Goal: Information Seeking & Learning: Learn about a topic

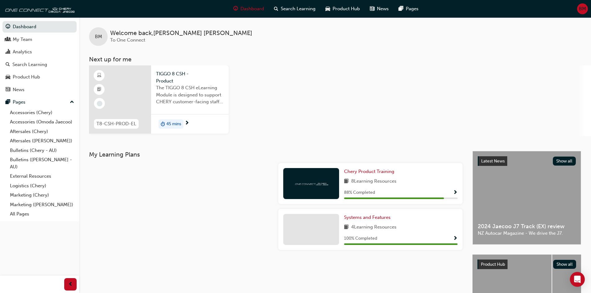
click at [177, 82] on span "TIGGO 8 CSH - Product" at bounding box center [190, 77] width 68 height 14
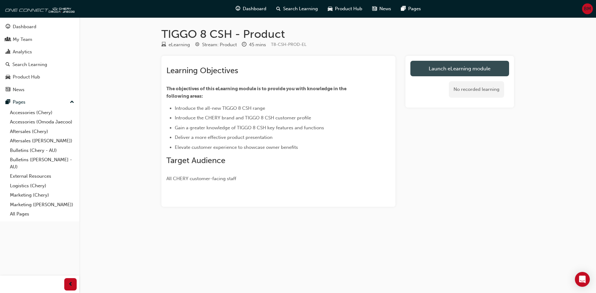
click at [462, 65] on link "Launch eLearning module" at bounding box center [459, 69] width 99 height 16
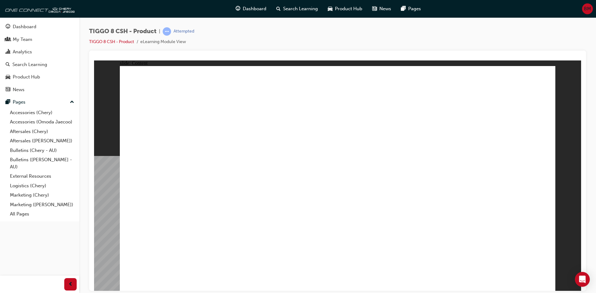
drag, startPoint x: 470, startPoint y: 112, endPoint x: 393, endPoint y: 123, distance: 78.1
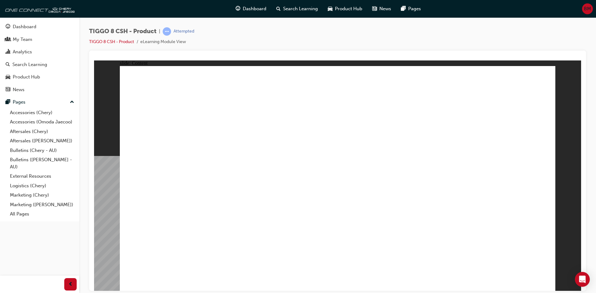
drag, startPoint x: 507, startPoint y: 179, endPoint x: 420, endPoint y: 179, distance: 87.5
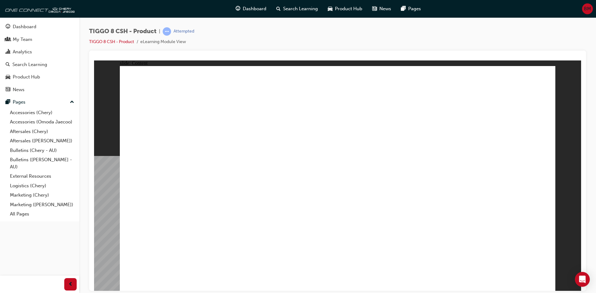
drag, startPoint x: 395, startPoint y: 220, endPoint x: 427, endPoint y: 226, distance: 31.9
drag, startPoint x: 472, startPoint y: 252, endPoint x: 426, endPoint y: 250, distance: 46.6
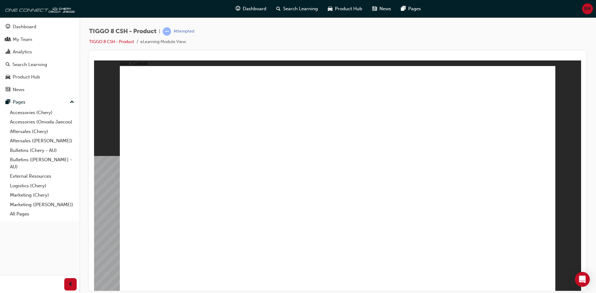
drag, startPoint x: 338, startPoint y: 95, endPoint x: 345, endPoint y: 89, distance: 8.4
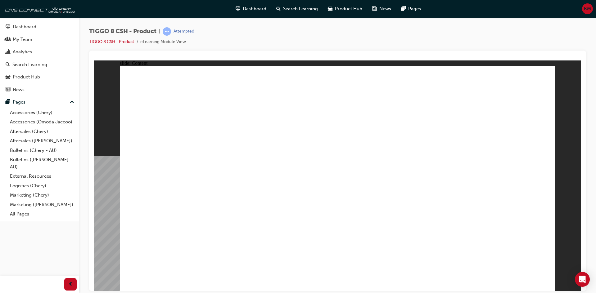
drag, startPoint x: 172, startPoint y: 159, endPoint x: 277, endPoint y: 152, distance: 105.4
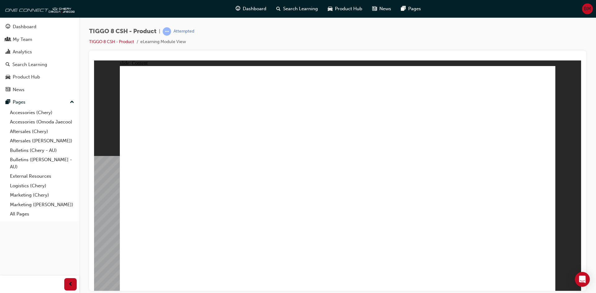
drag, startPoint x: 532, startPoint y: 279, endPoint x: 537, endPoint y: 279, distance: 5.0
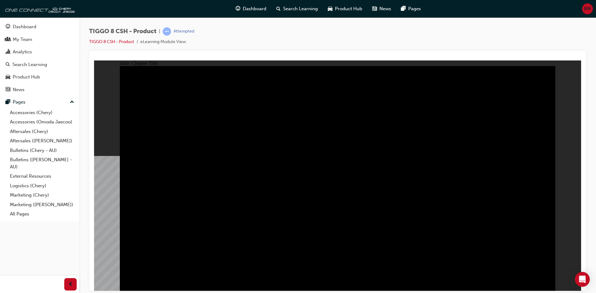
drag, startPoint x: 152, startPoint y: 95, endPoint x: 127, endPoint y: 83, distance: 27.8
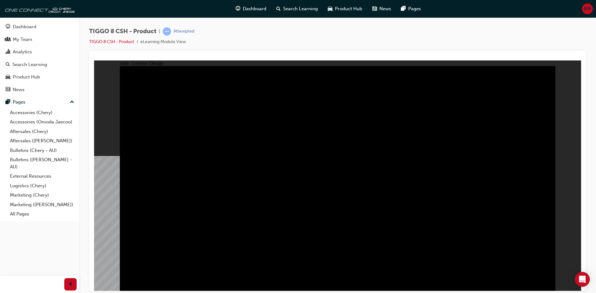
type input "0"
drag, startPoint x: 149, startPoint y: 89, endPoint x: 353, endPoint y: 122, distance: 206.7
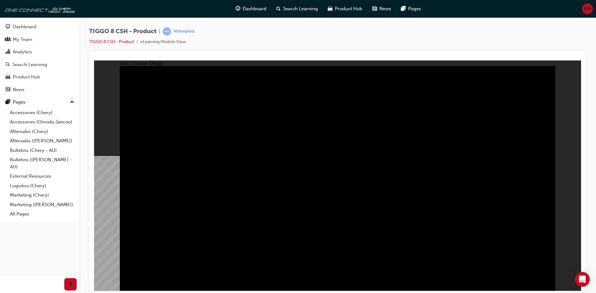
drag, startPoint x: 460, startPoint y: 231, endPoint x: 453, endPoint y: 231, distance: 6.5
drag, startPoint x: 293, startPoint y: 224, endPoint x: 294, endPoint y: 218, distance: 6.3
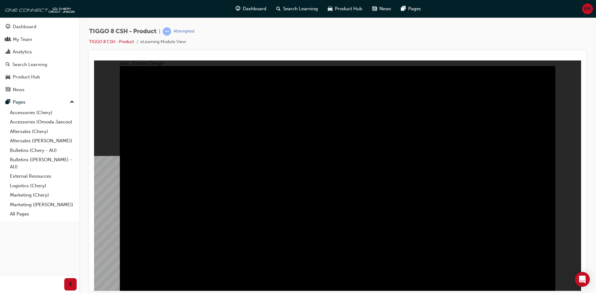
drag, startPoint x: 514, startPoint y: 179, endPoint x: 387, endPoint y: 157, distance: 128.5
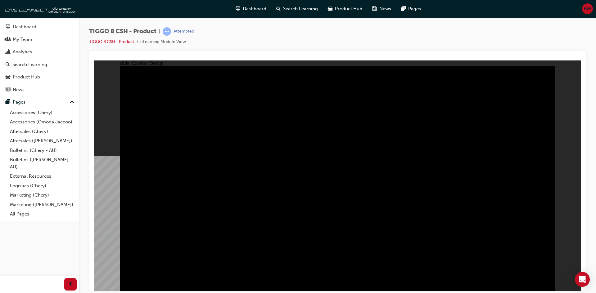
drag, startPoint x: 470, startPoint y: 120, endPoint x: 466, endPoint y: 126, distance: 6.3
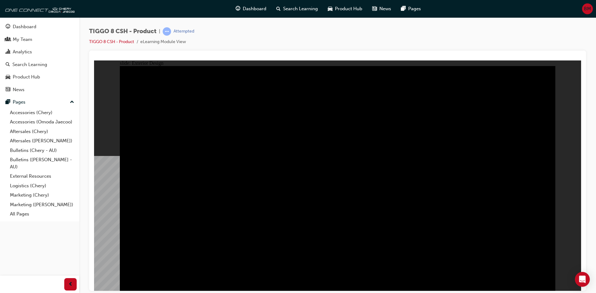
drag, startPoint x: 309, startPoint y: 234, endPoint x: 311, endPoint y: 229, distance: 5.6
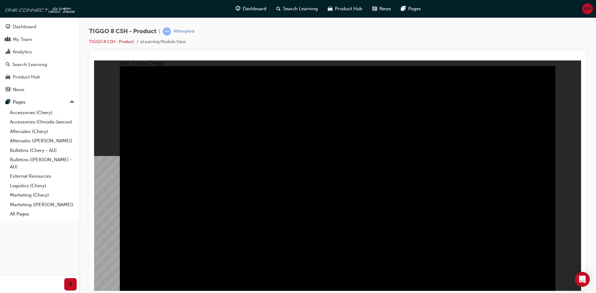
drag, startPoint x: 536, startPoint y: 282, endPoint x: 531, endPoint y: 288, distance: 7.7
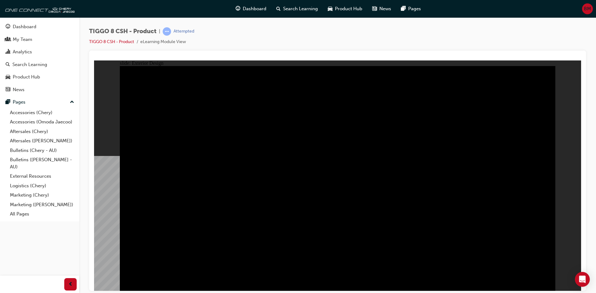
drag, startPoint x: 500, startPoint y: 97, endPoint x: 505, endPoint y: 99, distance: 4.9
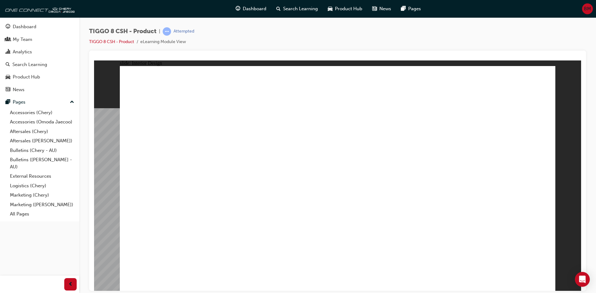
drag, startPoint x: 514, startPoint y: 180, endPoint x: 508, endPoint y: 177, distance: 6.5
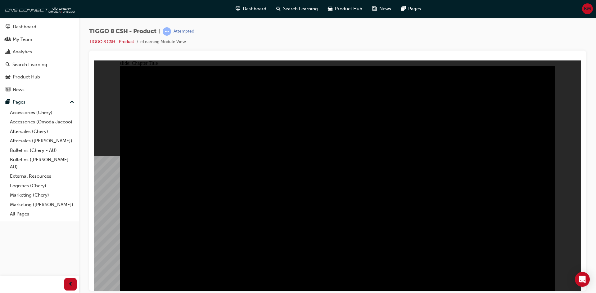
drag, startPoint x: 431, startPoint y: 243, endPoint x: 522, endPoint y: 272, distance: 95.3
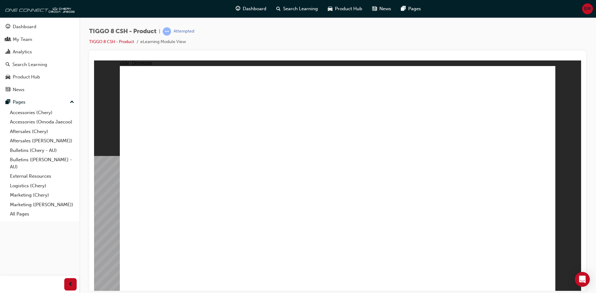
drag, startPoint x: 164, startPoint y: 166, endPoint x: 301, endPoint y: 170, distance: 137.5
type input "10"
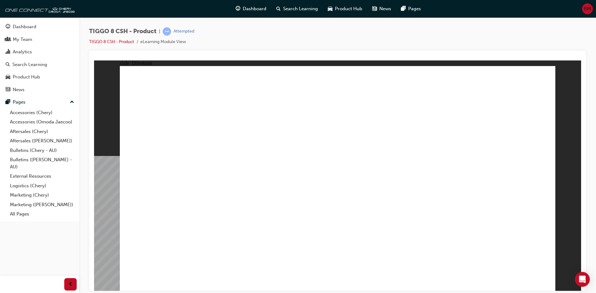
drag, startPoint x: 240, startPoint y: 170, endPoint x: 198, endPoint y: 169, distance: 42.8
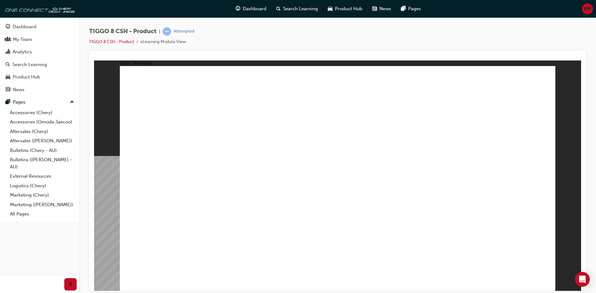
drag, startPoint x: 450, startPoint y: 243, endPoint x: 447, endPoint y: 245, distance: 3.2
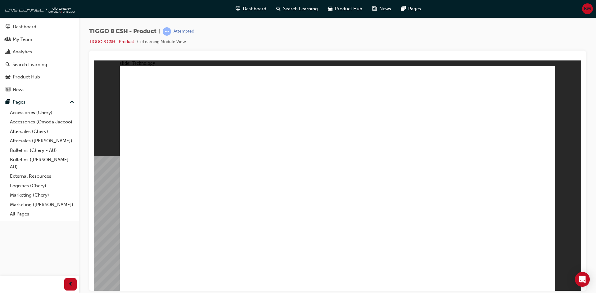
drag, startPoint x: 390, startPoint y: 193, endPoint x: 404, endPoint y: 198, distance: 14.5
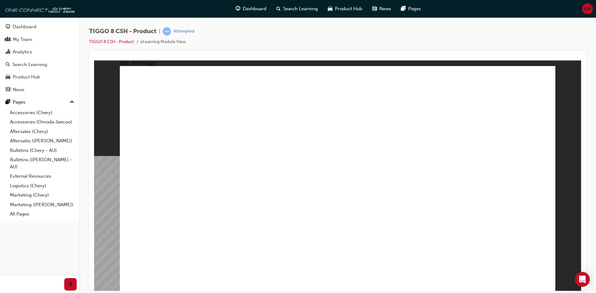
drag, startPoint x: 443, startPoint y: 219, endPoint x: 435, endPoint y: 204, distance: 16.4
drag, startPoint x: 230, startPoint y: 147, endPoint x: 235, endPoint y: 175, distance: 28.4
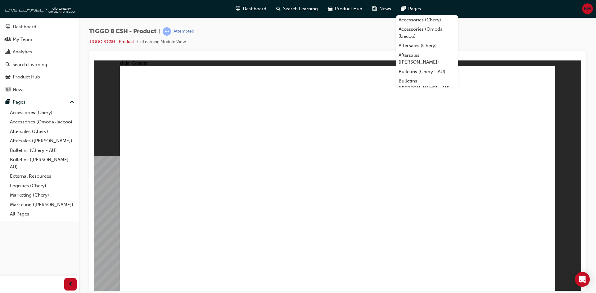
drag, startPoint x: 462, startPoint y: 176, endPoint x: 574, endPoint y: 186, distance: 112.4
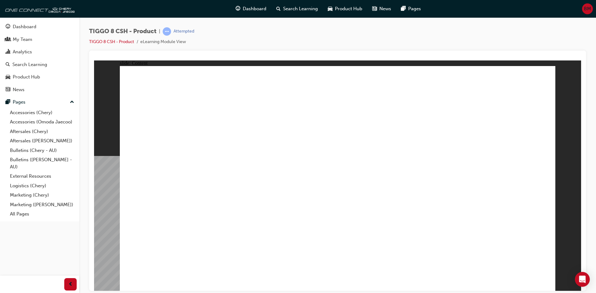
drag, startPoint x: 266, startPoint y: 95, endPoint x: 288, endPoint y: 91, distance: 22.9
drag, startPoint x: 370, startPoint y: 89, endPoint x: 474, endPoint y: 95, distance: 104.1
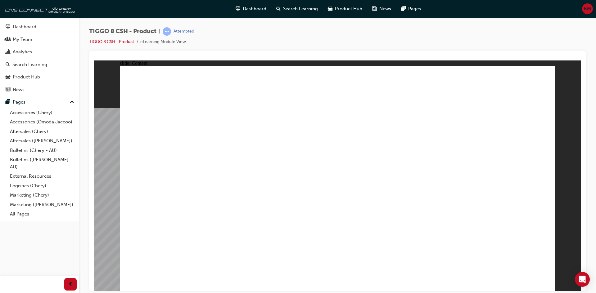
drag, startPoint x: 474, startPoint y: 91, endPoint x: 485, endPoint y: 88, distance: 11.4
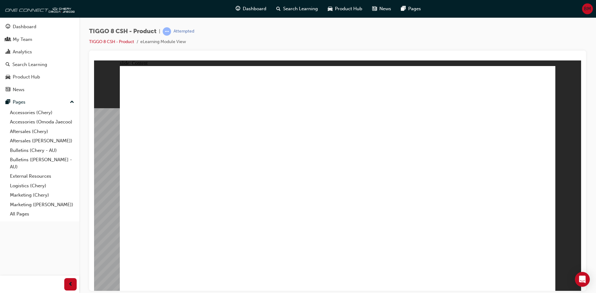
drag, startPoint x: 192, startPoint y: 220, endPoint x: 148, endPoint y: 224, distance: 44.3
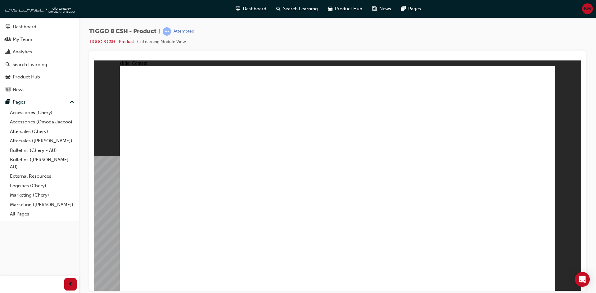
drag, startPoint x: 375, startPoint y: 216, endPoint x: 431, endPoint y: 212, distance: 56.3
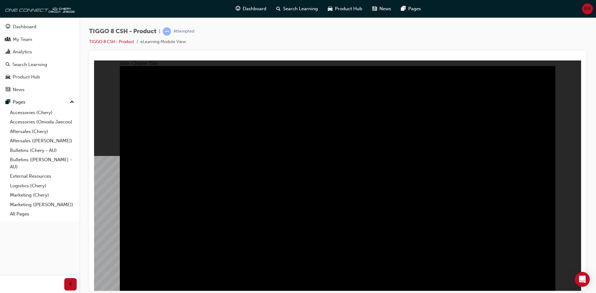
radio input "true"
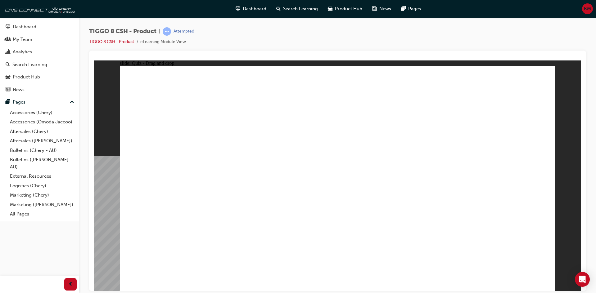
drag, startPoint x: 374, startPoint y: 135, endPoint x: 347, endPoint y: 191, distance: 62.6
drag, startPoint x: 339, startPoint y: 91, endPoint x: 428, endPoint y: 188, distance: 131.7
drag, startPoint x: 441, startPoint y: 136, endPoint x: 503, endPoint y: 182, distance: 77.0
drag, startPoint x: 497, startPoint y: 94, endPoint x: 182, endPoint y: 185, distance: 327.8
drag, startPoint x: 354, startPoint y: 112, endPoint x: 273, endPoint y: 176, distance: 103.6
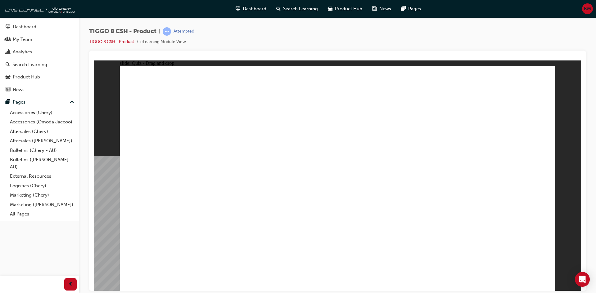
checkbox input "true"
drag, startPoint x: 280, startPoint y: 206, endPoint x: 282, endPoint y: 215, distance: 8.6
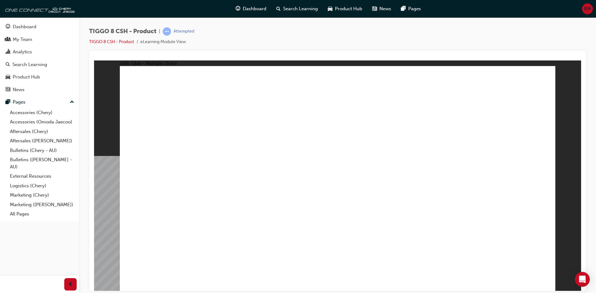
radio input "true"
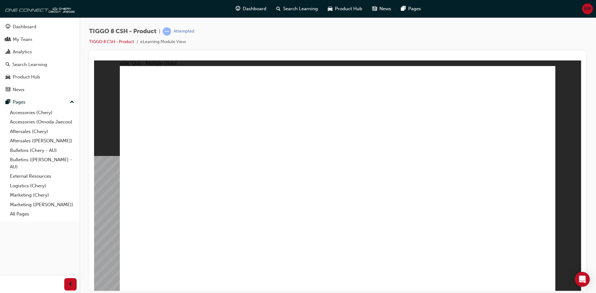
drag, startPoint x: 428, startPoint y: 123, endPoint x: 447, endPoint y: 203, distance: 82.7
drag, startPoint x: 485, startPoint y: 109, endPoint x: 344, endPoint y: 199, distance: 167.1
drag, startPoint x: 342, startPoint y: 93, endPoint x: 380, endPoint y: 209, distance: 122.4
drag, startPoint x: 419, startPoint y: 92, endPoint x: 427, endPoint y: 233, distance: 141.7
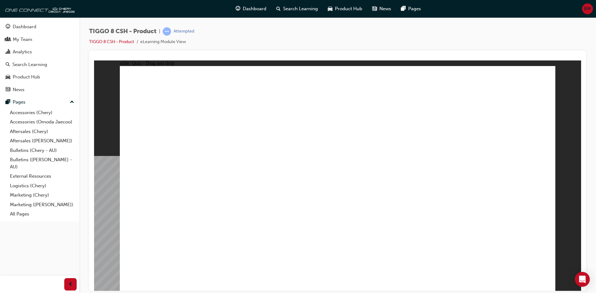
drag, startPoint x: 420, startPoint y: 109, endPoint x: 426, endPoint y: 234, distance: 124.8
drag, startPoint x: 338, startPoint y: 108, endPoint x: 362, endPoint y: 238, distance: 132.2
drag, startPoint x: 502, startPoint y: 91, endPoint x: 435, endPoint y: 234, distance: 157.5
drag, startPoint x: 347, startPoint y: 193, endPoint x: 259, endPoint y: 213, distance: 90.0
drag, startPoint x: 462, startPoint y: 115, endPoint x: 221, endPoint y: 203, distance: 255.8
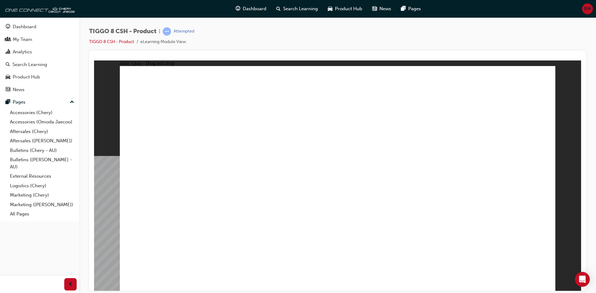
drag, startPoint x: 483, startPoint y: 104, endPoint x: 145, endPoint y: 194, distance: 349.5
drag, startPoint x: 487, startPoint y: 103, endPoint x: 415, endPoint y: 234, distance: 149.5
drag, startPoint x: 351, startPoint y: 211, endPoint x: 242, endPoint y: 220, distance: 109.6
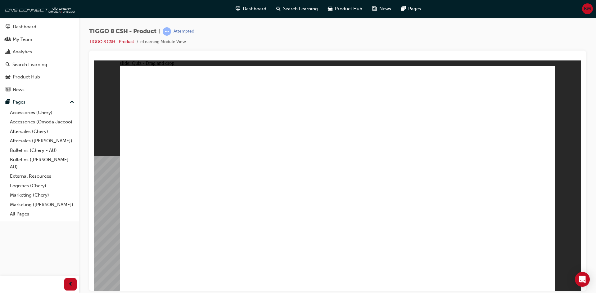
drag, startPoint x: 395, startPoint y: 89, endPoint x: 157, endPoint y: 227, distance: 275.3
drag, startPoint x: 162, startPoint y: 217, endPoint x: 170, endPoint y: 217, distance: 7.8
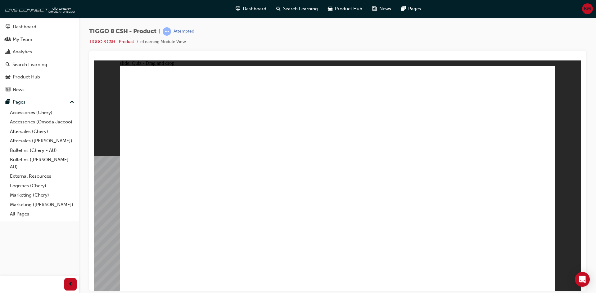
drag, startPoint x: 417, startPoint y: 92, endPoint x: 168, endPoint y: 209, distance: 275.0
drag, startPoint x: 422, startPoint y: 91, endPoint x: 409, endPoint y: 246, distance: 154.7
drag, startPoint x: 346, startPoint y: 194, endPoint x: 234, endPoint y: 223, distance: 115.3
drag, startPoint x: 406, startPoint y: 124, endPoint x: 362, endPoint y: 242, distance: 125.3
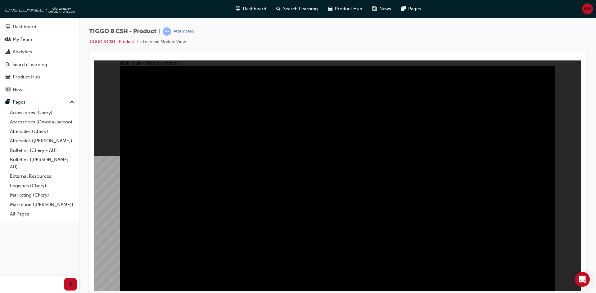
radio input "true"
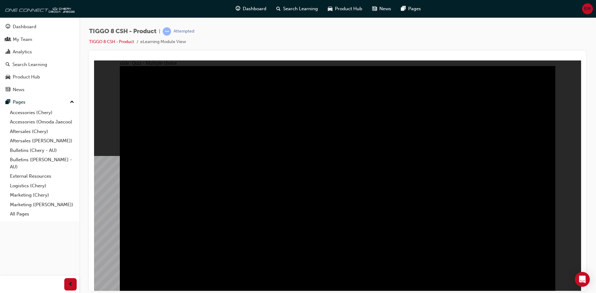
radio input "true"
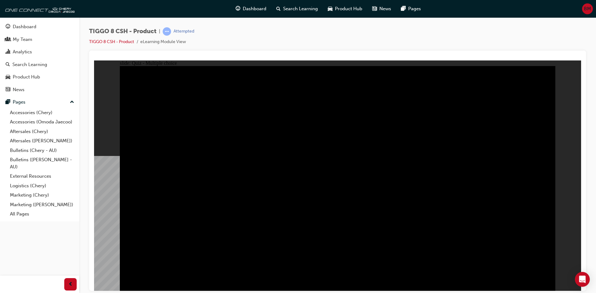
checkbox input "true"
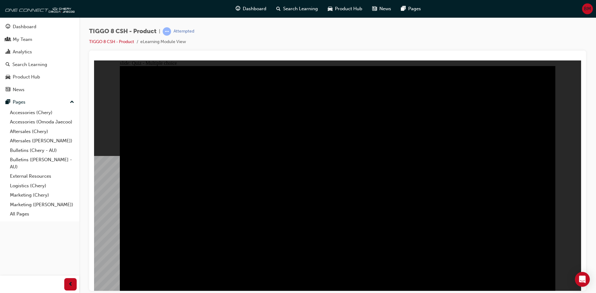
checkbox input "true"
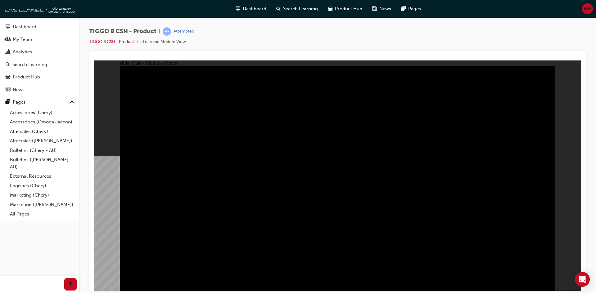
checkbox input "true"
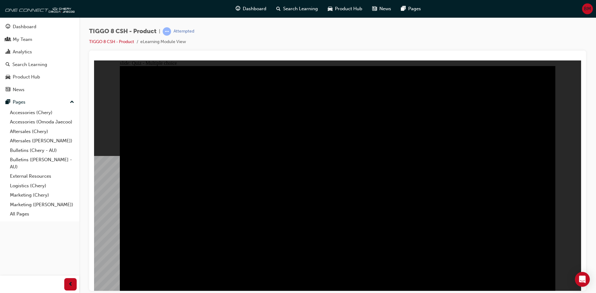
checkbox input "false"
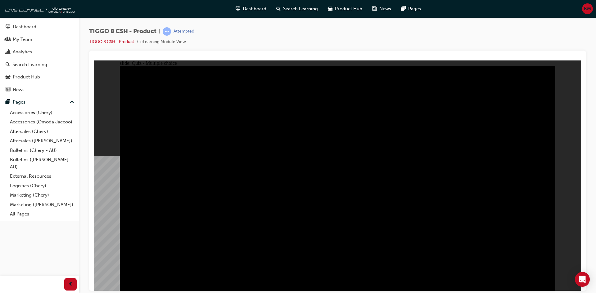
checkbox input "true"
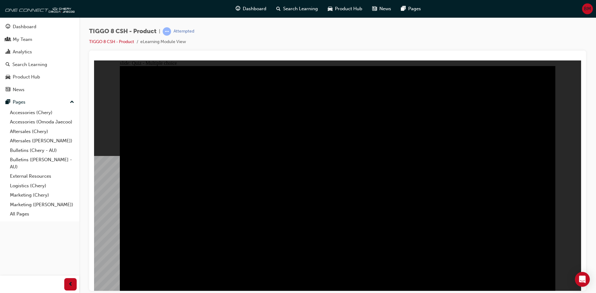
checkbox input "true"
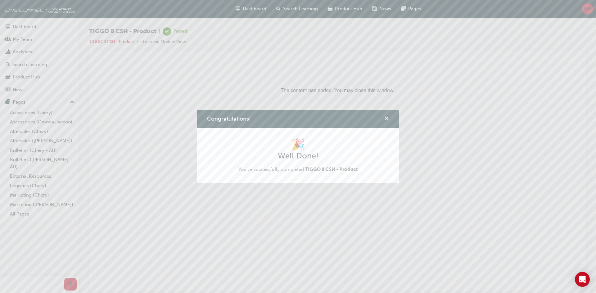
click at [386, 119] on span "cross-icon" at bounding box center [386, 119] width 5 height 6
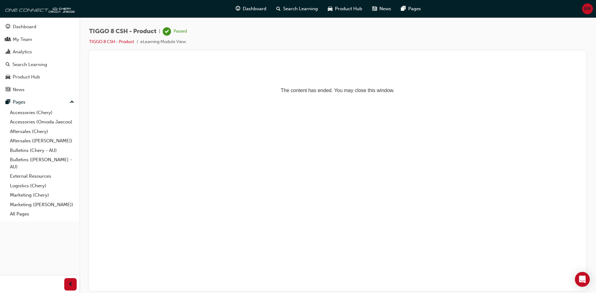
click at [301, 98] on html "The content has ended. You may close this window." at bounding box center [337, 79] width 487 height 38
click at [26, 28] on div "Dashboard" at bounding box center [25, 26] width 24 height 7
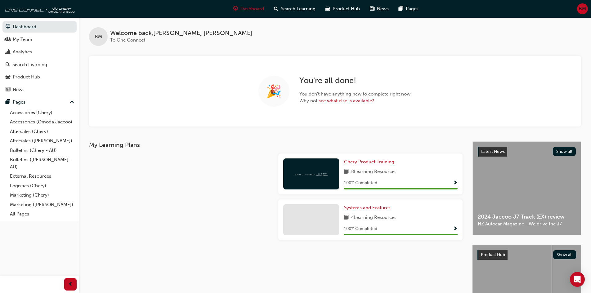
click at [356, 164] on span "Chery Product Training" at bounding box center [369, 162] width 50 height 6
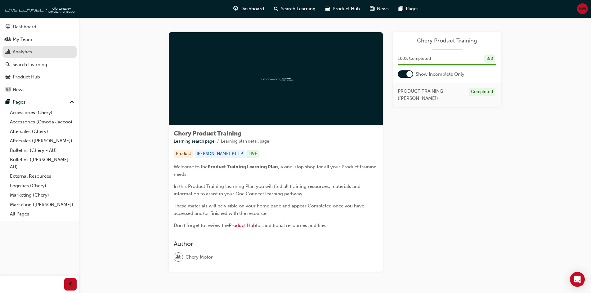
click at [20, 51] on div "Analytics" at bounding box center [22, 51] width 19 height 7
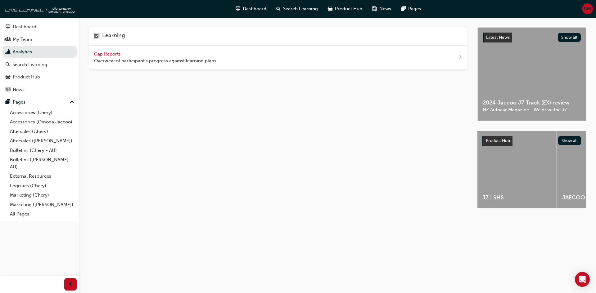
click at [118, 54] on span "Gap Reports" at bounding box center [108, 54] width 28 height 6
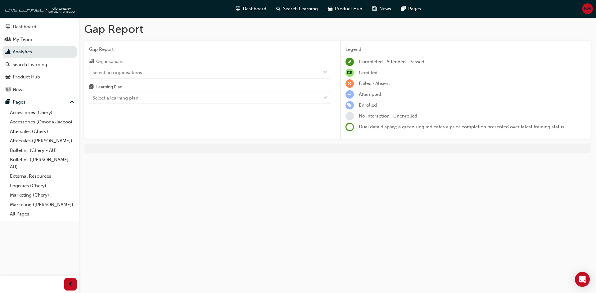
click at [229, 76] on div "Select an organisations" at bounding box center [204, 72] width 231 height 11
click at [93, 75] on input "Organisations Select an organisations" at bounding box center [92, 71] width 1 height 5
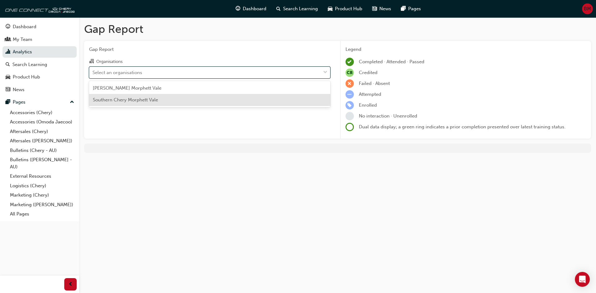
click at [146, 102] on span "Southern Chery Morphett Vale" at bounding box center [125, 100] width 65 height 6
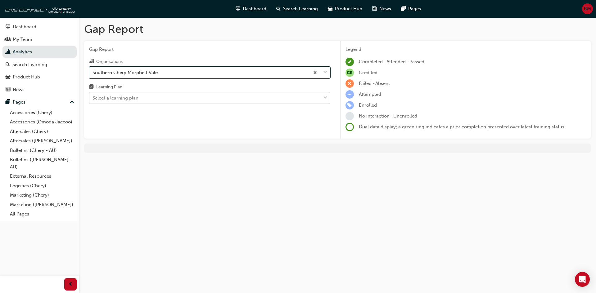
click at [163, 96] on div "Select a learning plan" at bounding box center [204, 98] width 231 height 11
click at [93, 96] on input "Learning Plan Select a learning plan" at bounding box center [92, 97] width 1 height 5
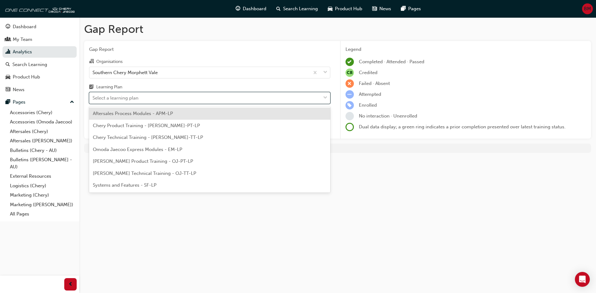
click at [157, 115] on span "Aftersales Process Modules - APM-LP" at bounding box center [133, 114] width 80 height 6
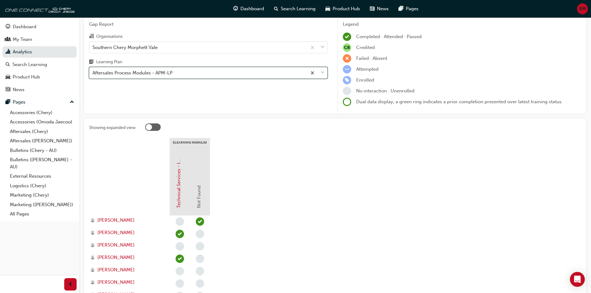
scroll to position [25, 0]
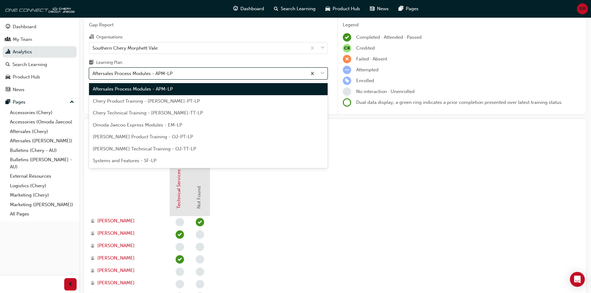
click at [168, 72] on div "Aftersales Process Modules - APM-LP" at bounding box center [132, 73] width 80 height 7
click at [93, 72] on input "Learning Plan option Aftersales Process Modules - APM-LP, selected. option Afte…" at bounding box center [92, 73] width 1 height 5
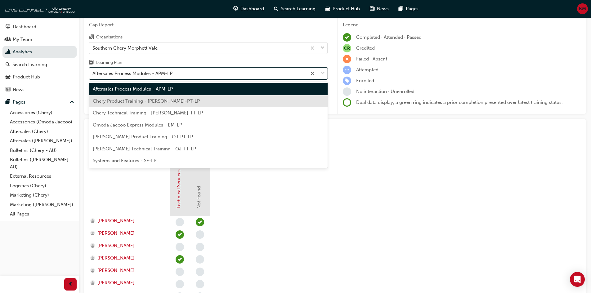
click at [159, 103] on span "Chery Product Training - CHAU-PT-LP" at bounding box center [146, 101] width 107 height 6
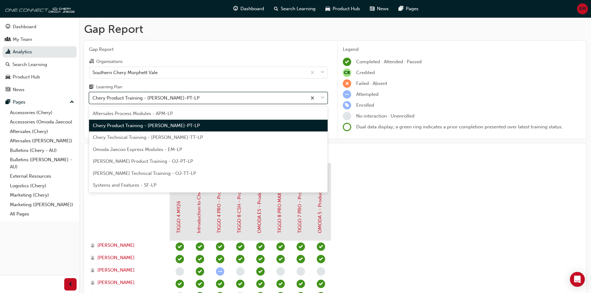
click at [189, 100] on div "Chery Product Training - CHAU-PT-LP" at bounding box center [197, 98] width 217 height 11
click at [93, 100] on input "Learning Plan option Chery Product Training - CHAU-PT-LP, selected. option Cher…" at bounding box center [92, 97] width 1 height 5
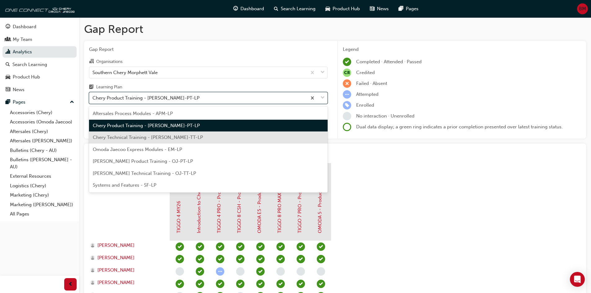
click at [169, 139] on span "Chery Technical Training - CHAU-TT-LP" at bounding box center [148, 138] width 110 height 6
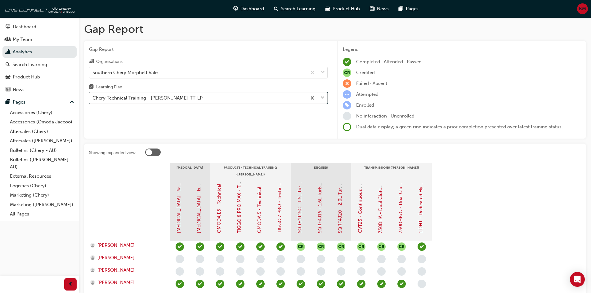
click at [203, 99] on div "Chery Technical Training - CHAU-TT-LP" at bounding box center [197, 98] width 217 height 11
click at [93, 99] on input "Learning Plan option Chery Technical Training - CHAU-TT-LP, selected. 0 results…" at bounding box center [92, 97] width 1 height 5
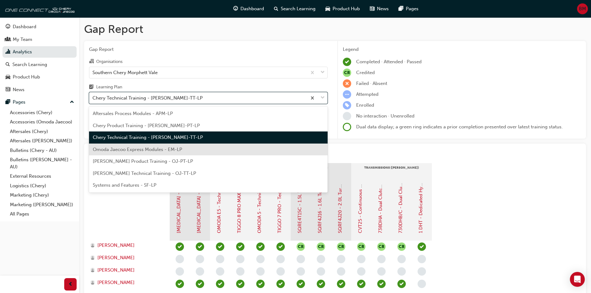
click at [190, 146] on div "Omoda Jaecoo Express Modules - EM-LP" at bounding box center [208, 150] width 239 height 12
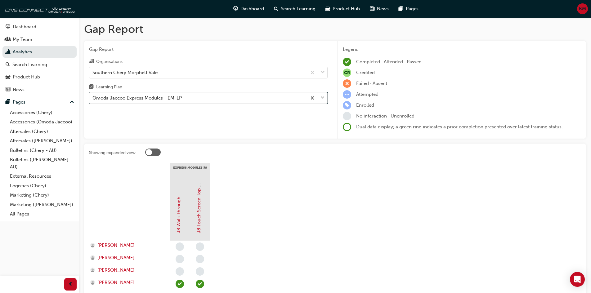
click at [203, 98] on div "Omoda Jaecoo Express Modules - EM-LP" at bounding box center [197, 98] width 217 height 11
click at [93, 98] on input "Learning Plan option Omoda Jaecoo Express Modules - EM-LP, selected. 0 results …" at bounding box center [92, 97] width 1 height 5
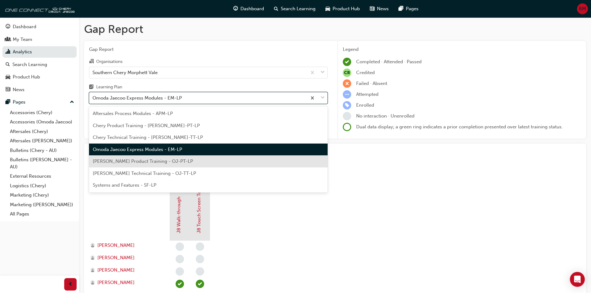
click at [186, 161] on span "Omoda Jaecoo Product Training - OJ-PT-LP" at bounding box center [143, 161] width 100 height 6
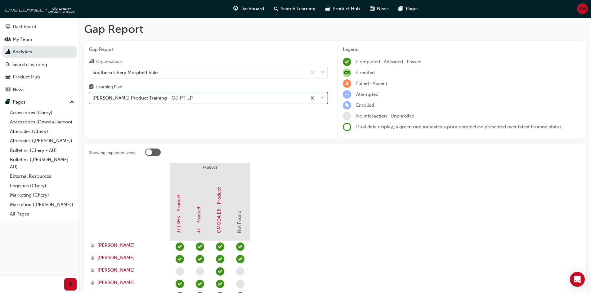
click at [189, 105] on div "Gap Report Organisations Southern Chery Morphett Vale Learning Plan option Omod…" at bounding box center [208, 90] width 248 height 98
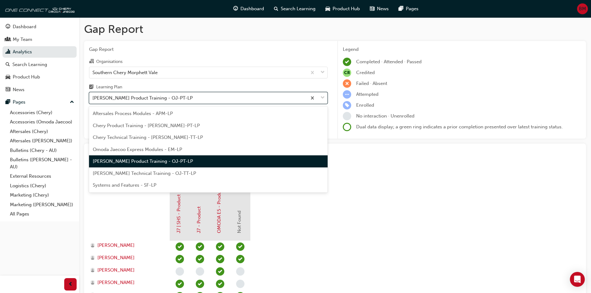
click at [191, 100] on div "Omoda Jaecoo Product Training - OJ-PT-LP" at bounding box center [197, 98] width 217 height 11
click at [93, 100] on input "Learning Plan option Omoda Jaecoo Product Training - OJ-PT-LP, selected. option…" at bounding box center [92, 97] width 1 height 5
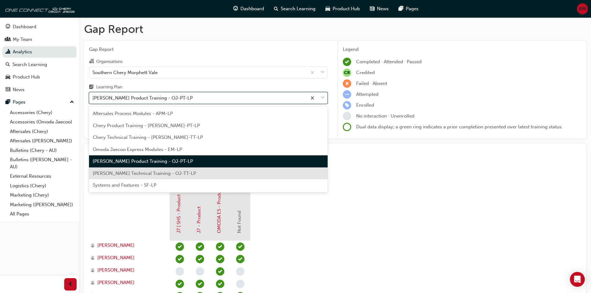
click at [181, 173] on span "Omoda Jaecoo Technical Training - OJ-TT-LP" at bounding box center [144, 174] width 103 height 6
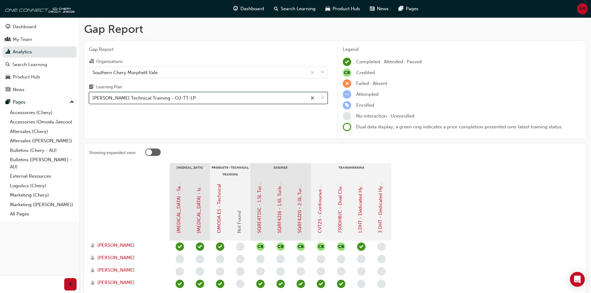
click at [208, 101] on div "Omoda Jaecoo Technical Training - OJ-TT-LP" at bounding box center [197, 98] width 217 height 11
click at [93, 100] on input "Learning Plan option Omoda Jaecoo Technical Training - OJ-TT-LP, selected. 0 re…" at bounding box center [92, 97] width 1 height 5
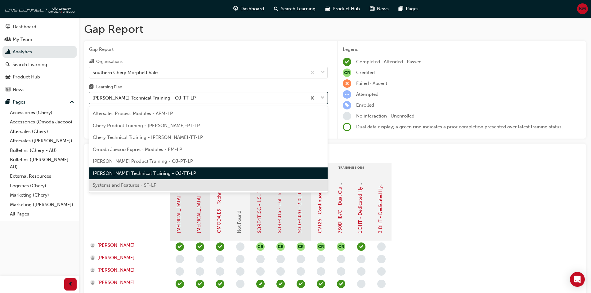
click at [181, 187] on div "Systems and Features - SF-LP" at bounding box center [208, 185] width 239 height 12
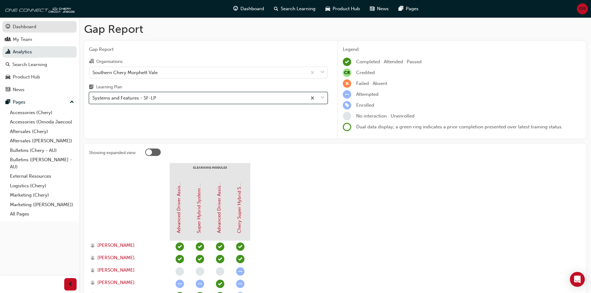
click at [24, 23] on link "Dashboard" at bounding box center [39, 26] width 74 height 11
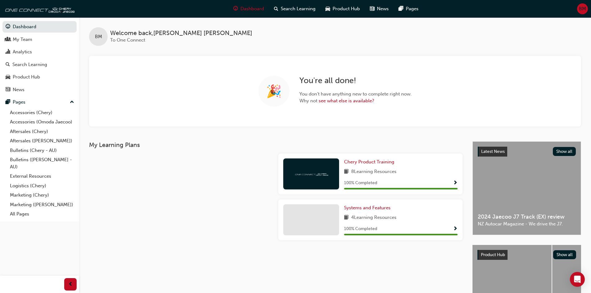
click at [187, 195] on div at bounding box center [181, 177] width 189 height 46
click at [22, 158] on link "Bulletins ([PERSON_NAME] - AU)" at bounding box center [41, 163] width 69 height 16
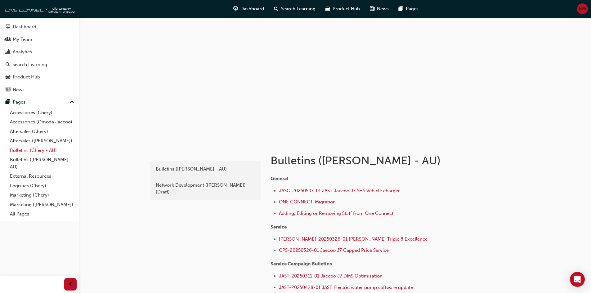
click at [23, 152] on link "Bulletins (Chery - AU)" at bounding box center [41, 151] width 69 height 10
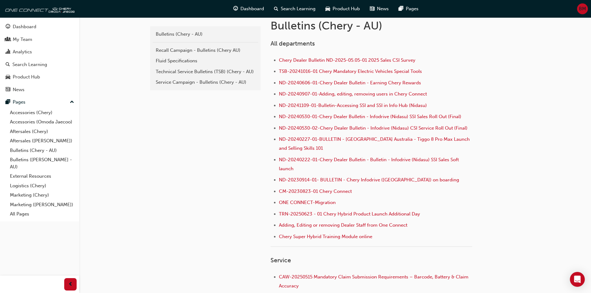
scroll to position [124, 0]
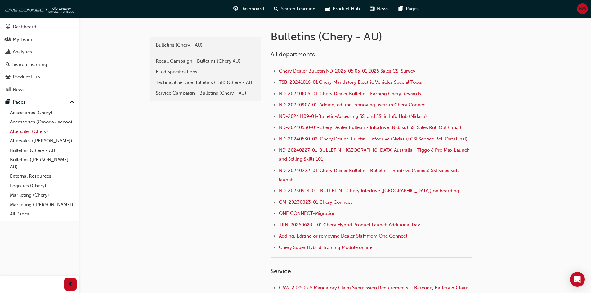
click at [20, 131] on link "Aftersales (Chery)" at bounding box center [41, 132] width 69 height 10
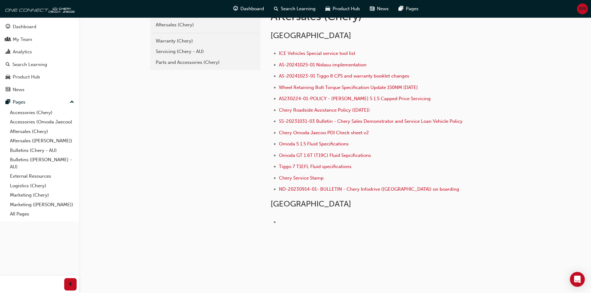
scroll to position [113, 0]
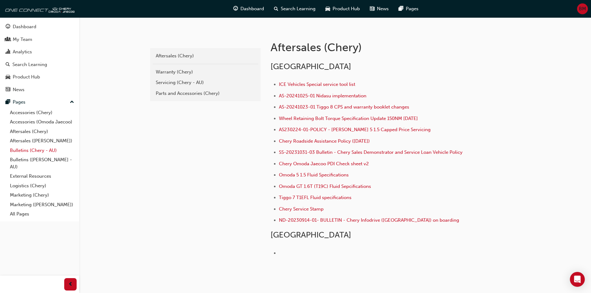
click at [29, 149] on link "Bulletins (Chery - AU)" at bounding box center [41, 151] width 69 height 10
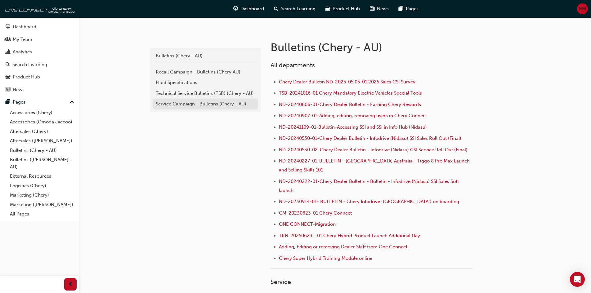
click at [198, 105] on div "Service Campaign - Bulletins (Chery - AU)" at bounding box center [205, 103] width 99 height 7
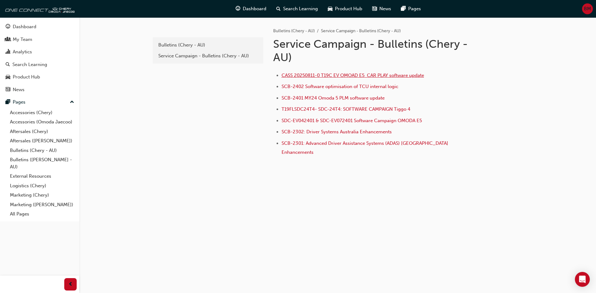
click at [339, 75] on span "CASS 20250811-0 T19C EV OMOAD E5 CAR PLAY software update" at bounding box center [352, 76] width 142 height 6
